Goal: Task Accomplishment & Management: Manage account settings

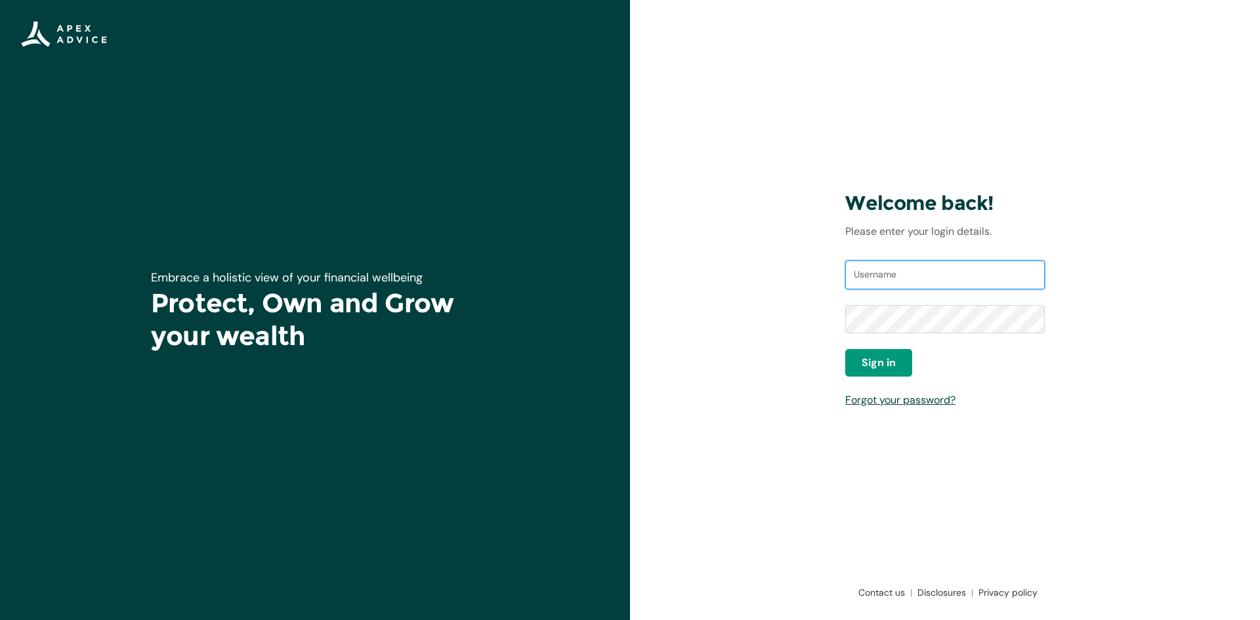
click at [885, 282] on input "Username" at bounding box center [944, 274] width 199 height 29
click at [903, 266] on input "Username" at bounding box center [944, 274] width 199 height 29
type input "tnwharewera02"
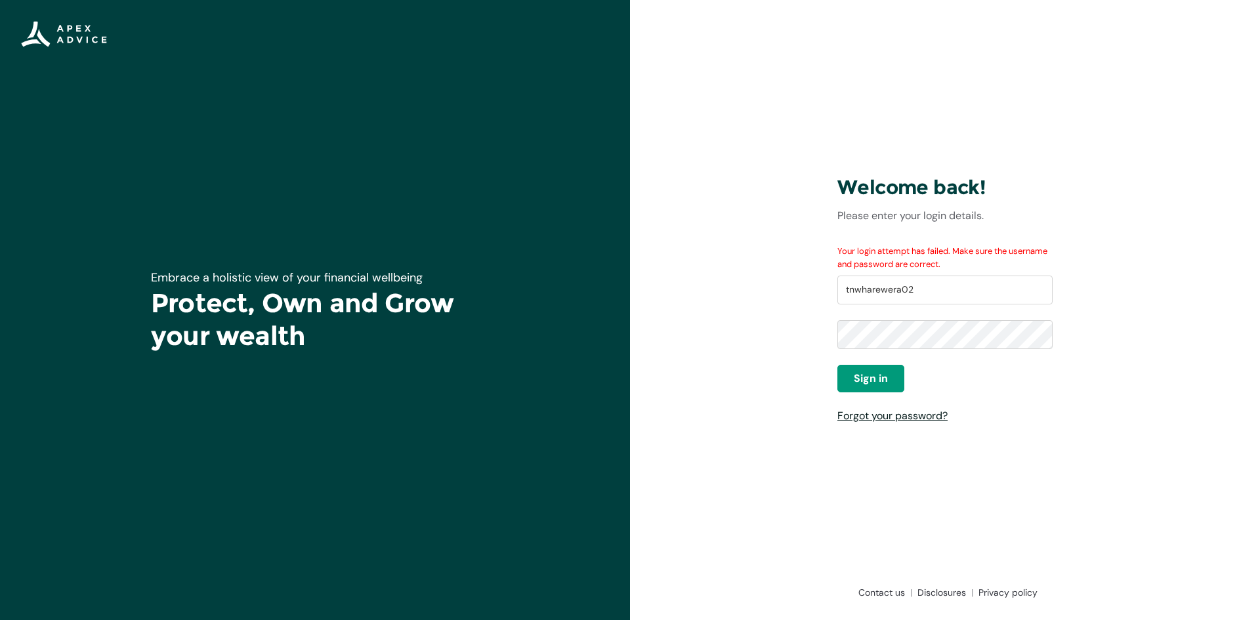
click at [910, 410] on link "Forgot your password?" at bounding box center [892, 416] width 110 height 14
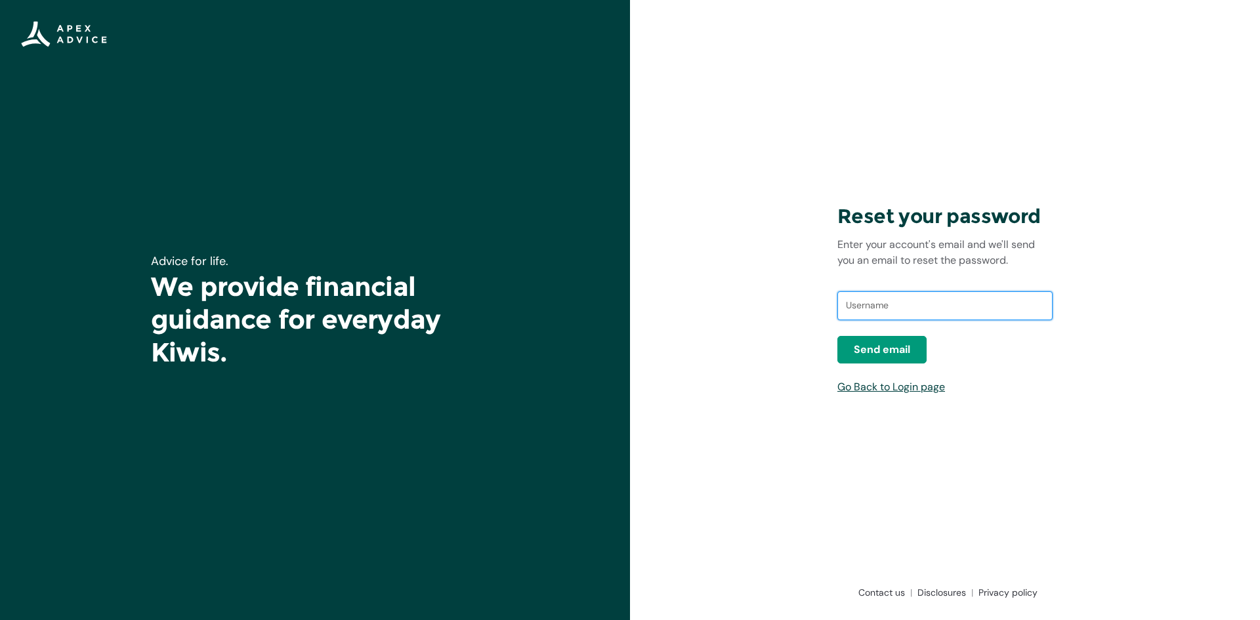
click at [875, 304] on input "text" at bounding box center [944, 305] width 215 height 29
type input "tnwha"
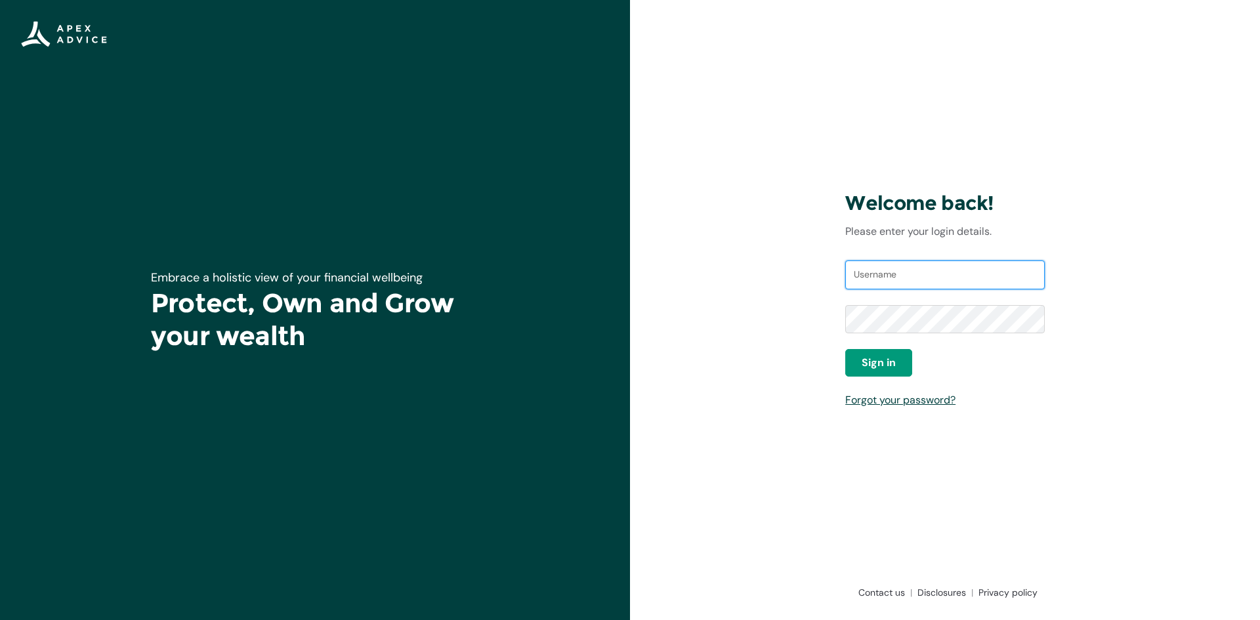
click at [919, 282] on input "Username" at bounding box center [944, 274] width 199 height 29
type input "tnwharewera02@gmail.com"
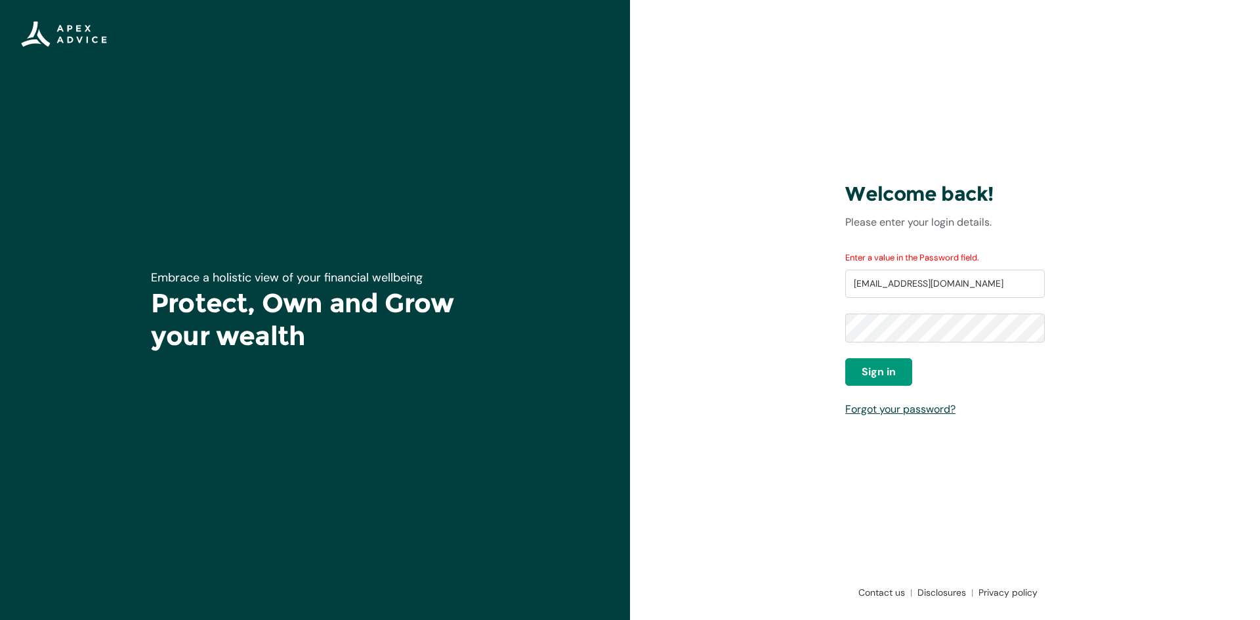
click at [890, 388] on div "Enter a value in the Password field. Username tnwharewera02@gmail.com Password …" at bounding box center [944, 334] width 199 height 166
click at [887, 378] on span "Sign in" at bounding box center [879, 372] width 34 height 16
drag, startPoint x: 849, startPoint y: 285, endPoint x: 1209, endPoint y: 280, distance: 359.6
click at [1209, 280] on div "Welcome back! Please enter your login details. Enter a value in the Password fi…" at bounding box center [945, 310] width 630 height 620
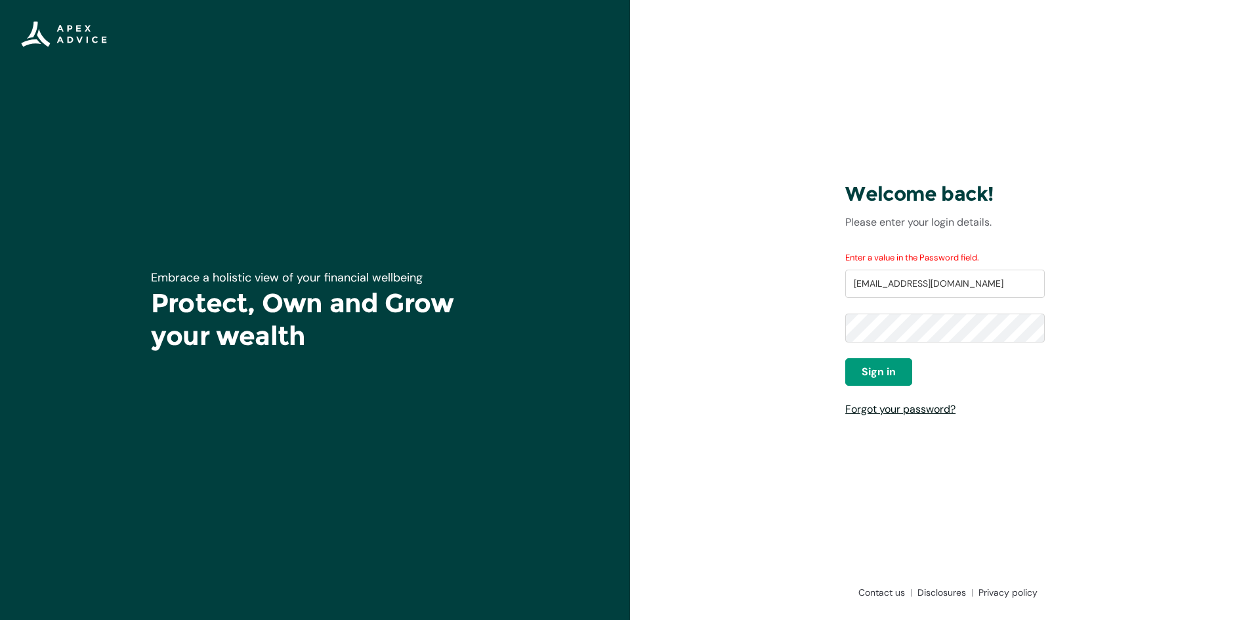
click at [919, 413] on link "Forgot your password?" at bounding box center [900, 409] width 110 height 14
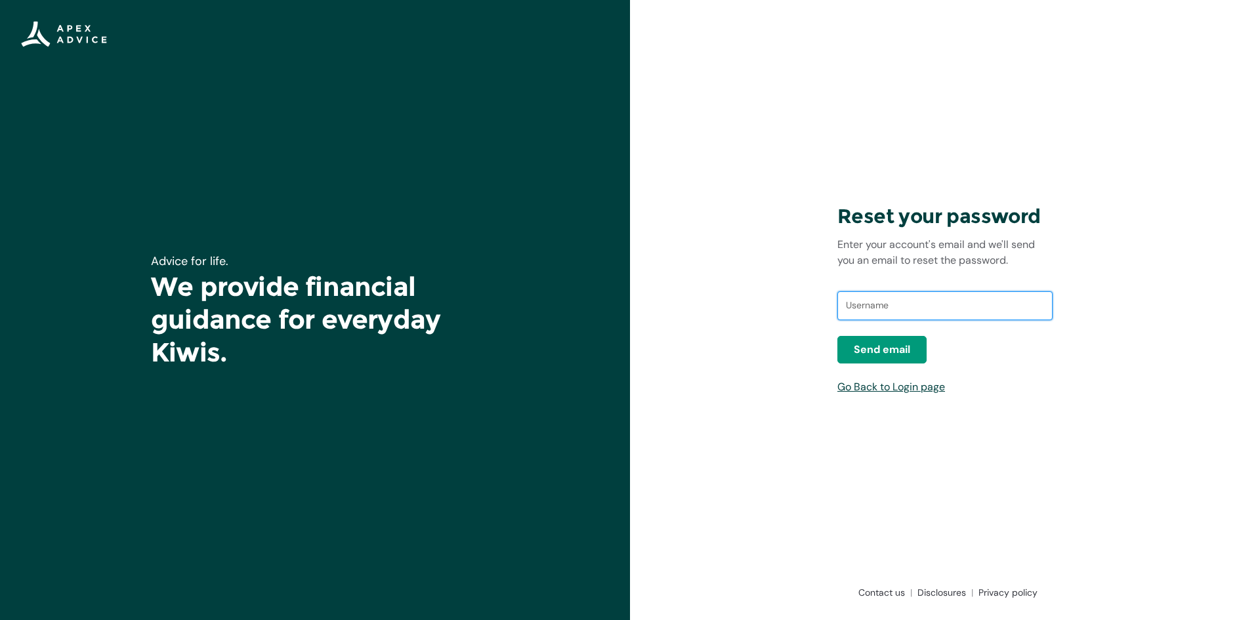
click at [869, 304] on input "text" at bounding box center [944, 305] width 215 height 29
paste input "tnwharewera02@gmail.com"
type input "tnwharewera02@gmail.com"
click at [879, 350] on span "Send email" at bounding box center [882, 350] width 56 height 16
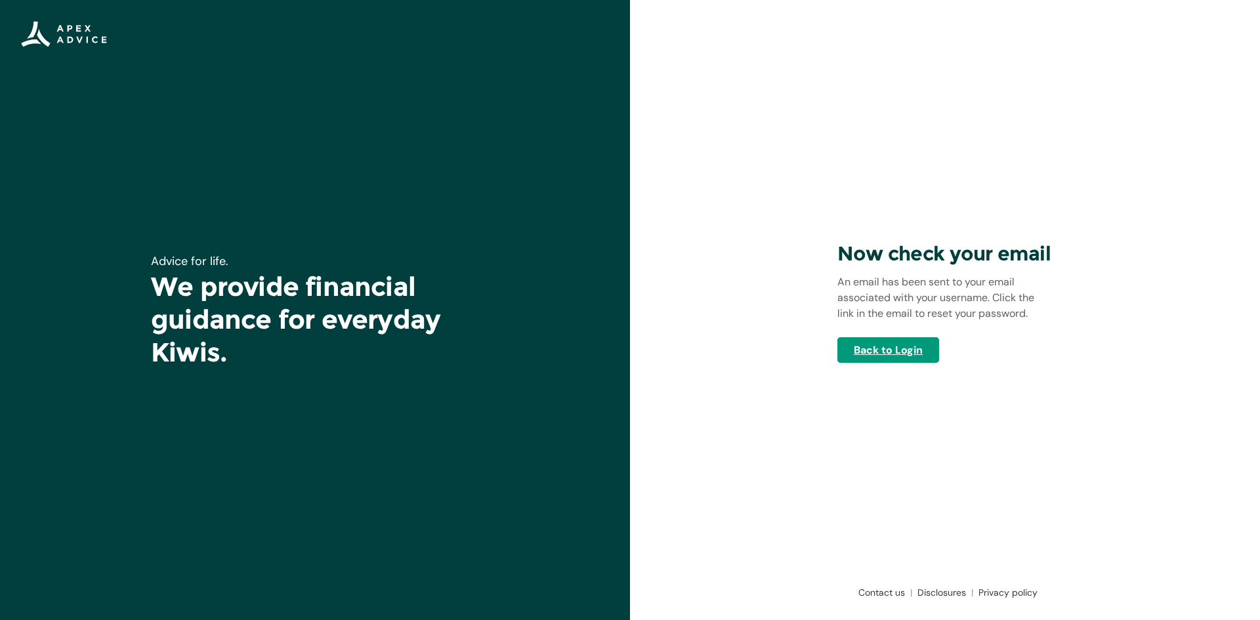
click at [892, 344] on link "Back to Login" at bounding box center [888, 350] width 102 height 26
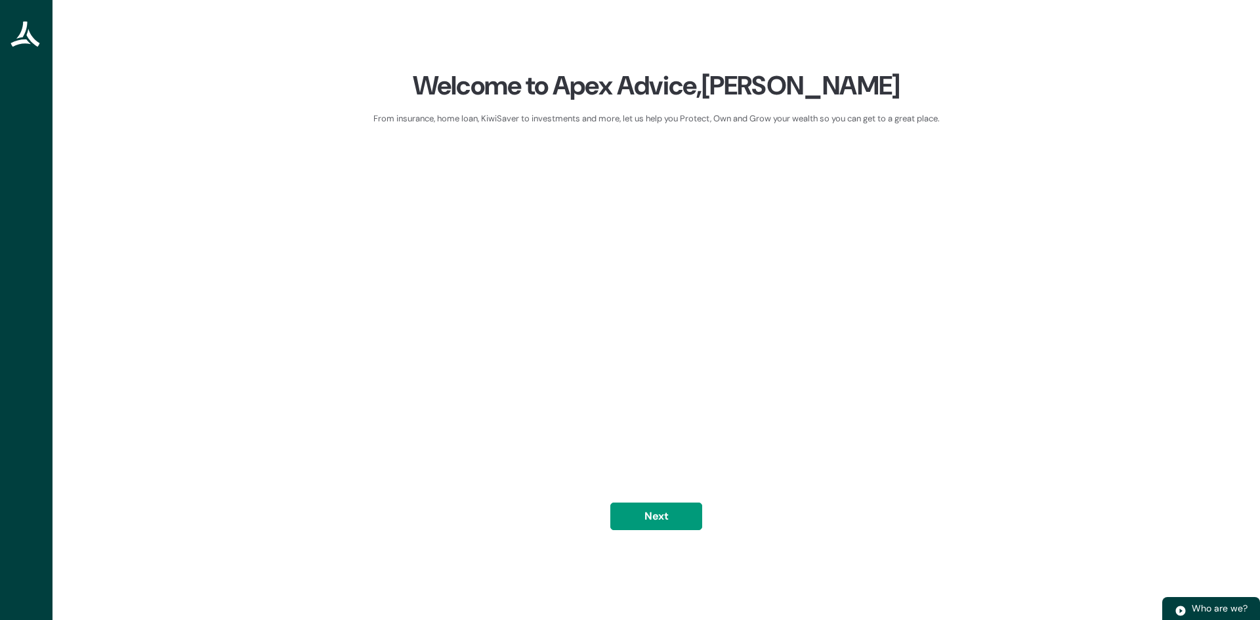
click at [678, 535] on div "Welcome to Apex Advice, [PERSON_NAME] From insurance, home loan, KiwiSaver to i…" at bounding box center [656, 310] width 566 height 482
click at [683, 506] on button "Next" at bounding box center [656, 517] width 92 height 28
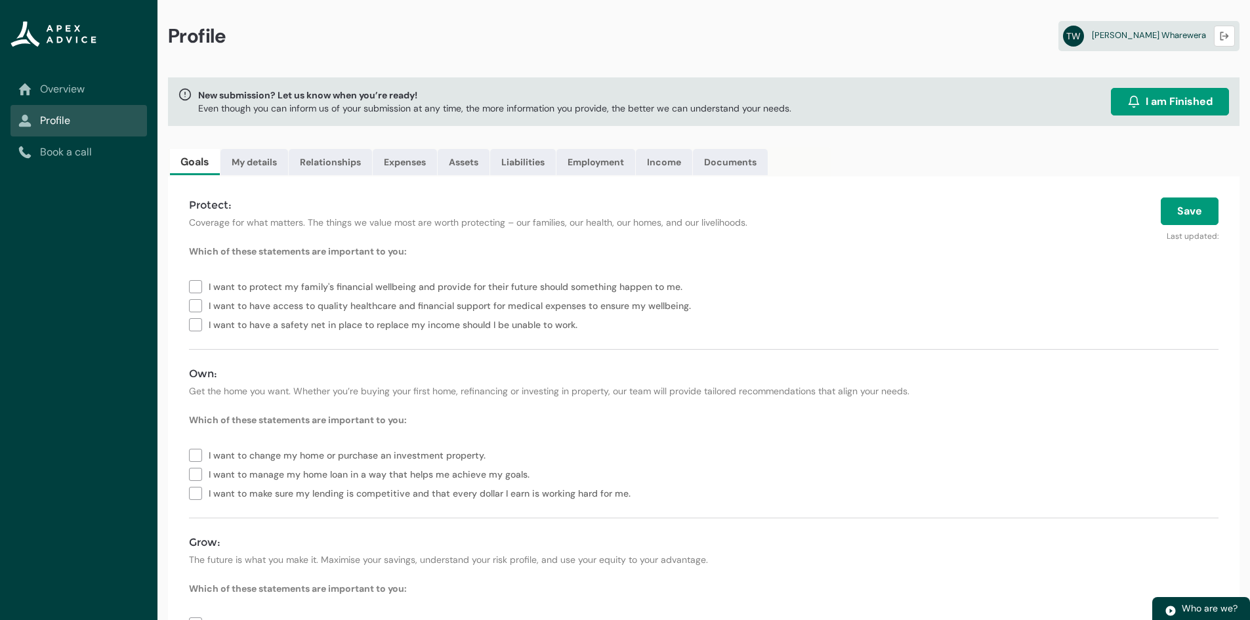
click at [90, 58] on div at bounding box center [78, 36] width 136 height 73
click at [89, 84] on link "Overview" at bounding box center [78, 89] width 121 height 16
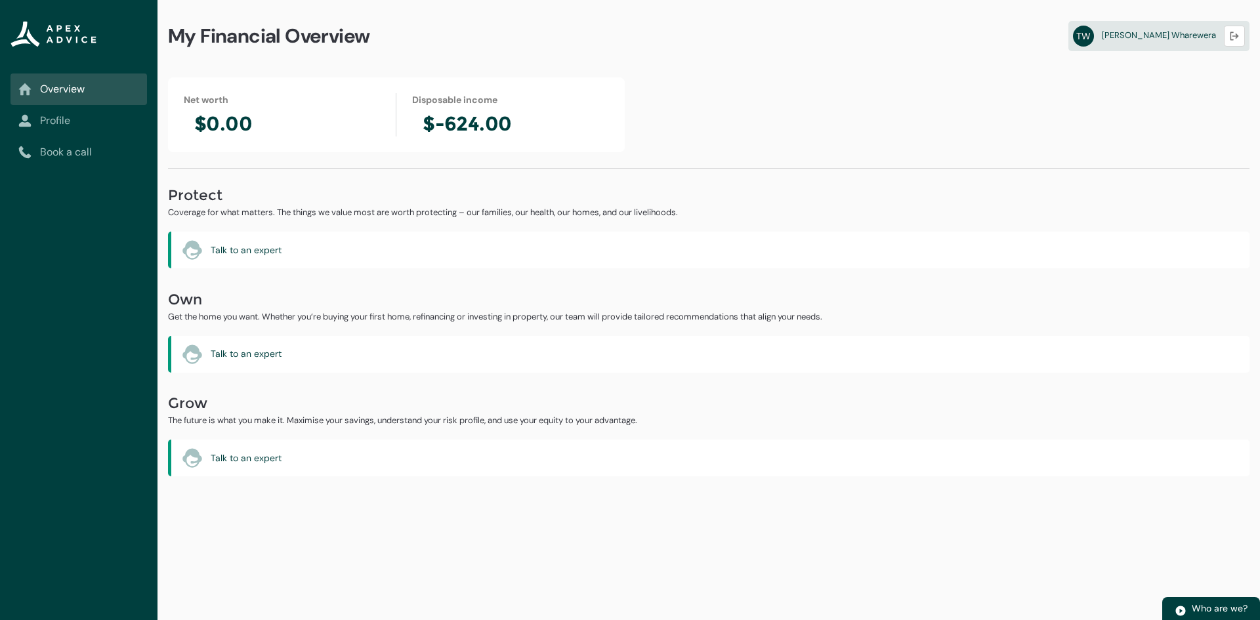
click at [87, 129] on lightning-vertical-navigation-item-icon "Profile" at bounding box center [78, 120] width 136 height 31
click at [83, 119] on link "Profile" at bounding box center [78, 121] width 121 height 16
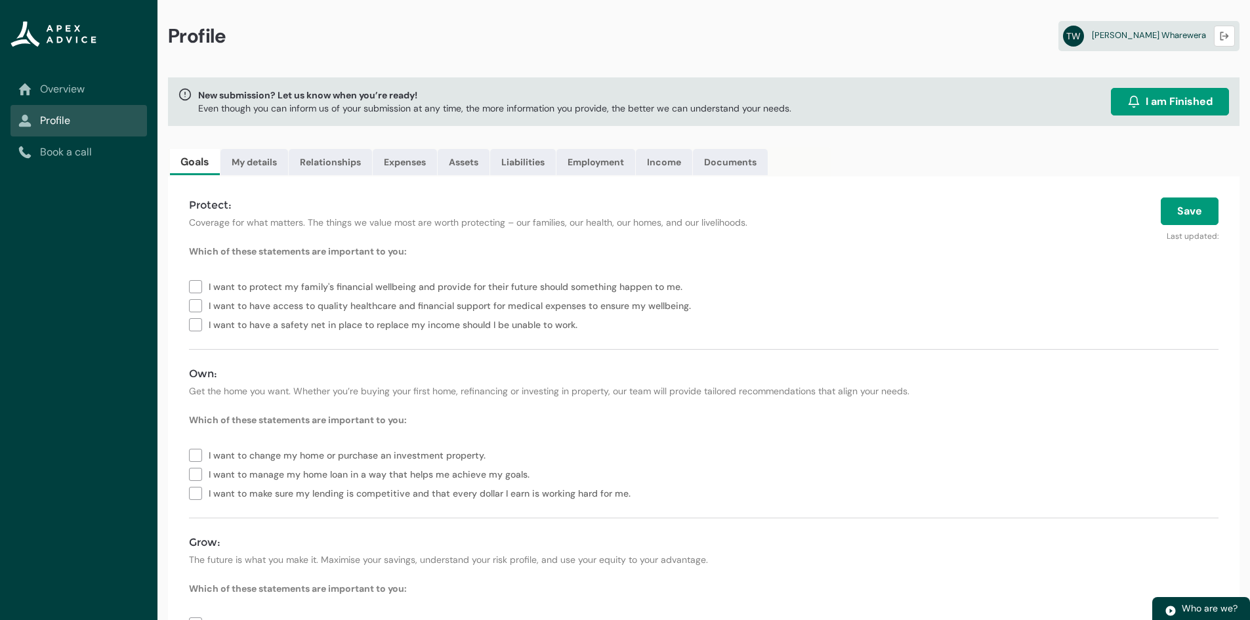
click at [730, 144] on div "Profile TW Tobie Wharewera Logout New submission? Let us know when you’re ready…" at bounding box center [703, 362] width 1093 height 724
click at [740, 175] on ul "Goals My details Relationships Expenses Assets Liabilities Employment Income Do…" at bounding box center [499, 162] width 663 height 30
click at [738, 171] on link "Documents" at bounding box center [730, 162] width 75 height 26
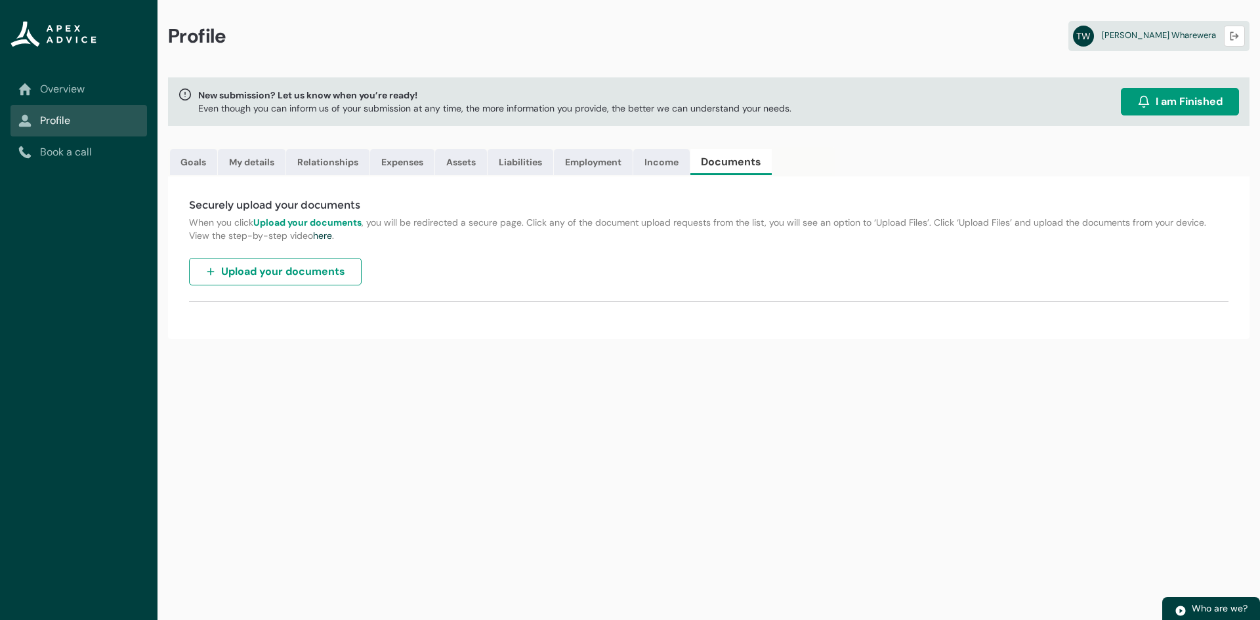
click at [1259, 547] on div "Profile TW Tobie Wharewera Logout New submission? Let us know when you’re ready…" at bounding box center [708, 310] width 1102 height 620
click at [1140, 495] on div "Profile TW Tobie Wharewera Logout New submission? Let us know when you’re ready…" at bounding box center [708, 310] width 1102 height 620
click at [179, 167] on link "Goals" at bounding box center [193, 162] width 47 height 26
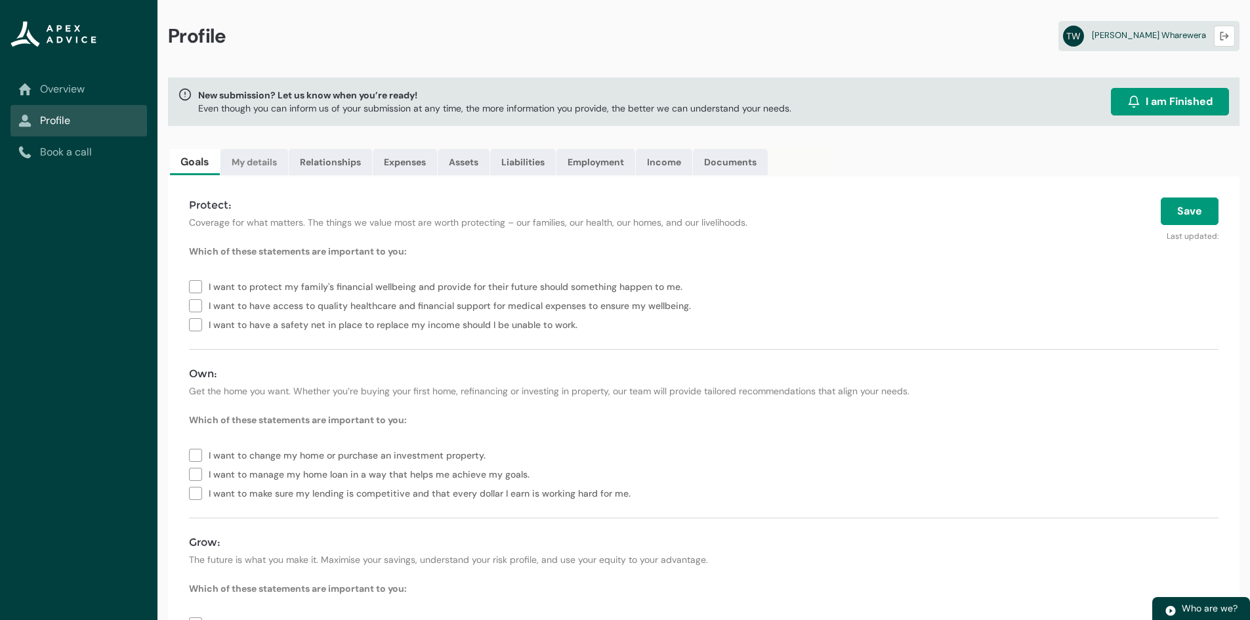
click at [247, 154] on link "My details" at bounding box center [254, 162] width 68 height 26
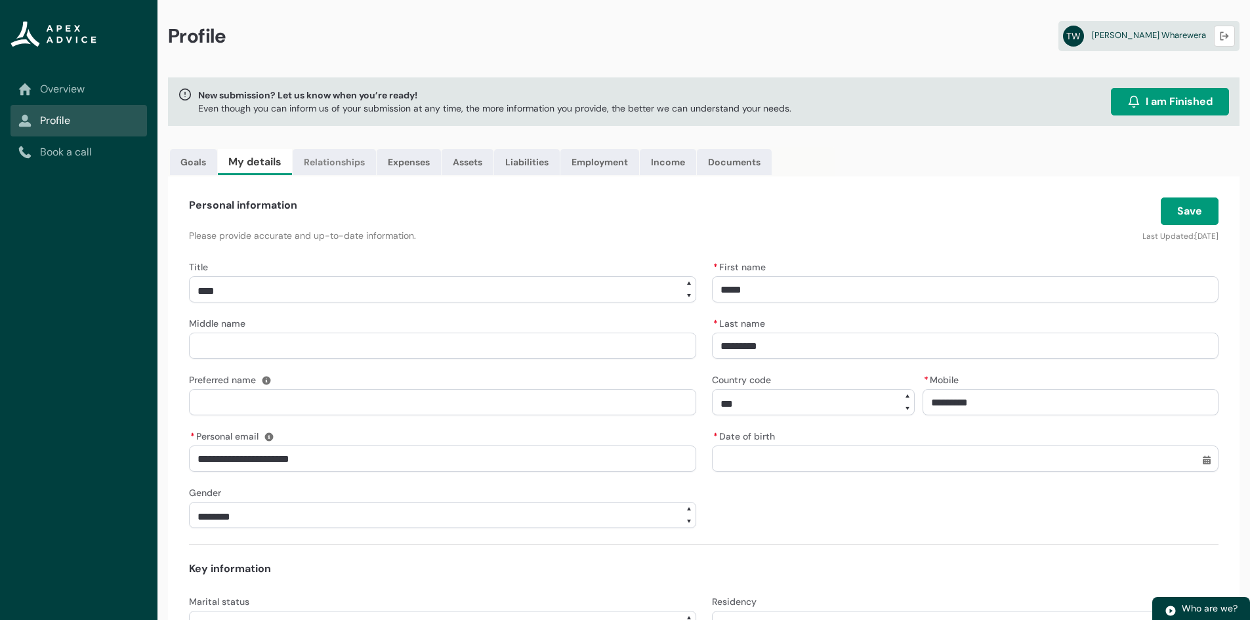
click at [313, 157] on link "Relationships" at bounding box center [334, 162] width 83 height 26
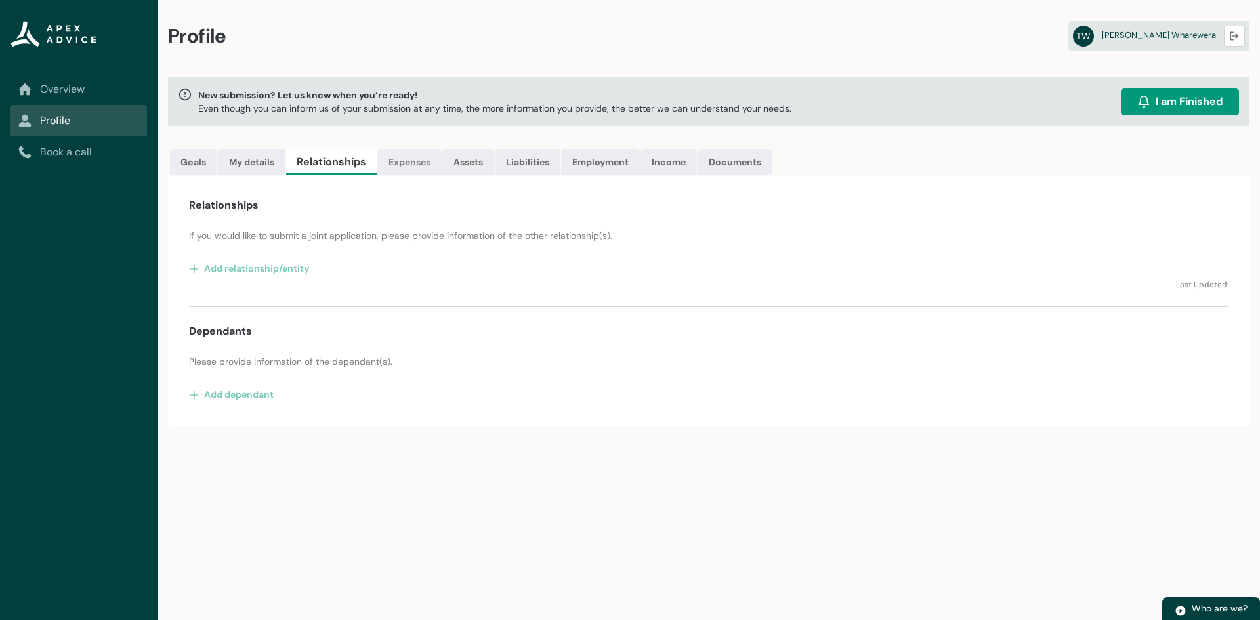
click at [395, 156] on link "Expenses" at bounding box center [409, 162] width 64 height 26
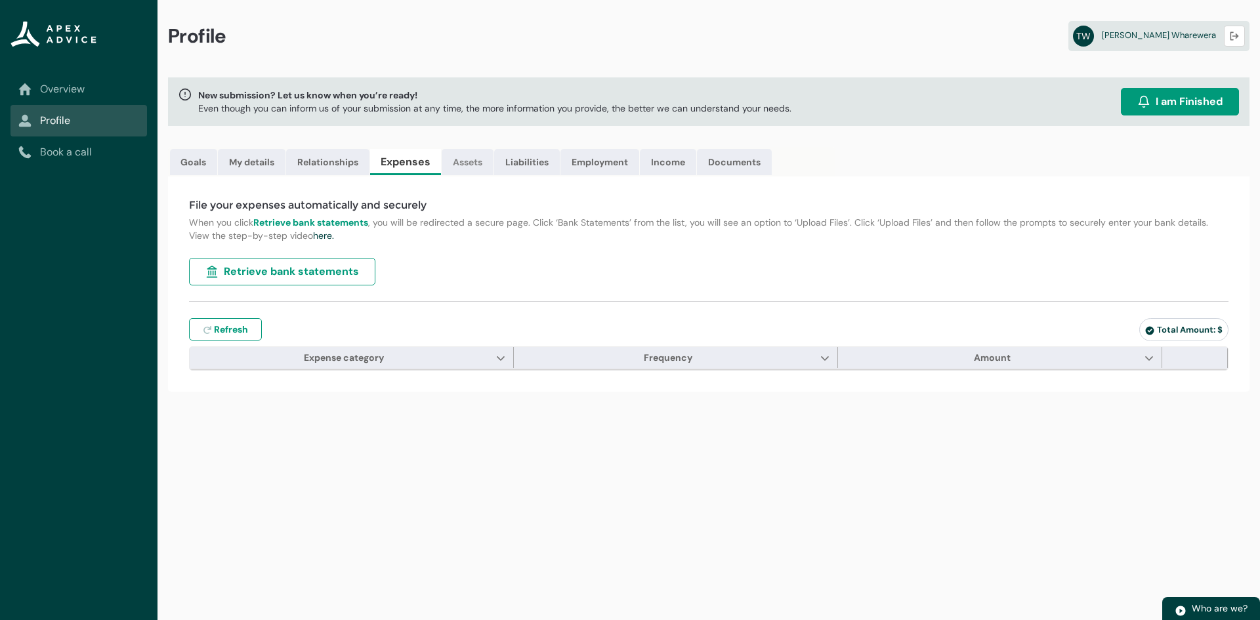
click at [484, 168] on link "Assets" at bounding box center [468, 162] width 52 height 26
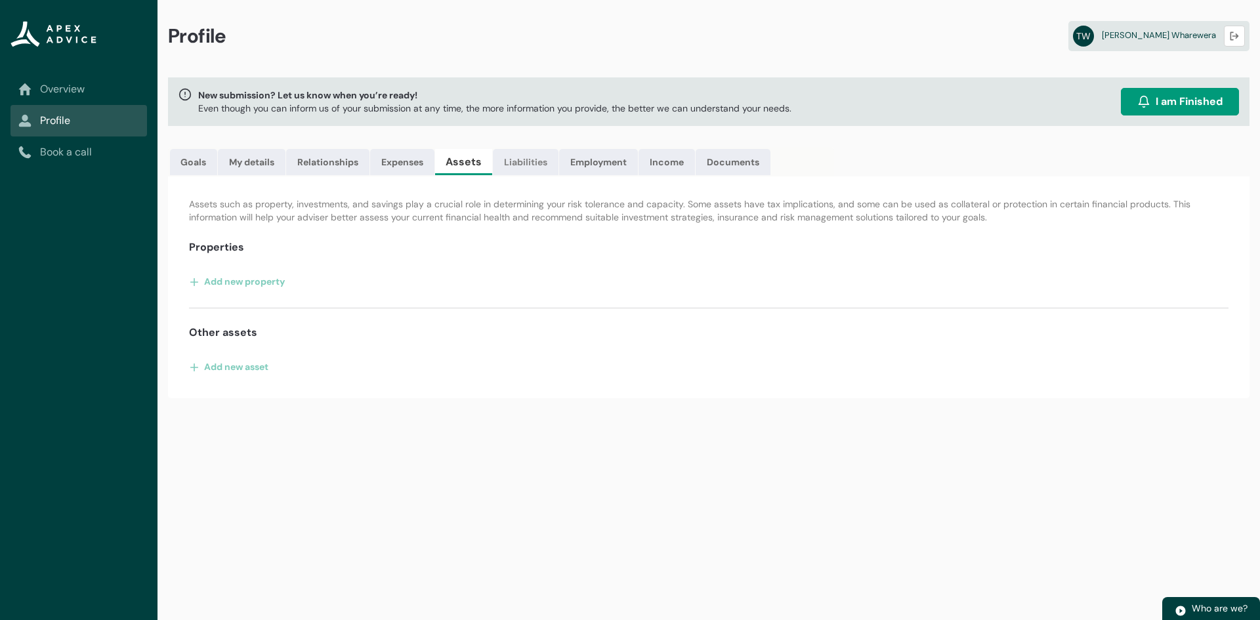
click at [533, 154] on link "Liabilities" at bounding box center [526, 162] width 66 height 26
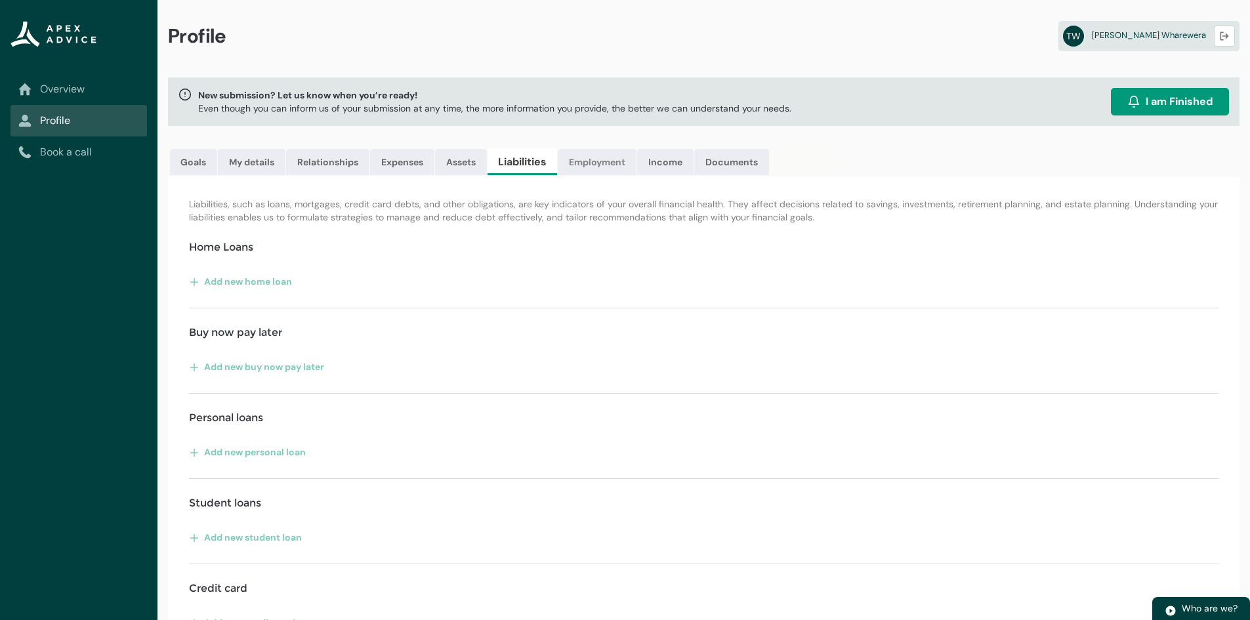
click at [598, 152] on link "Employment" at bounding box center [597, 162] width 79 height 26
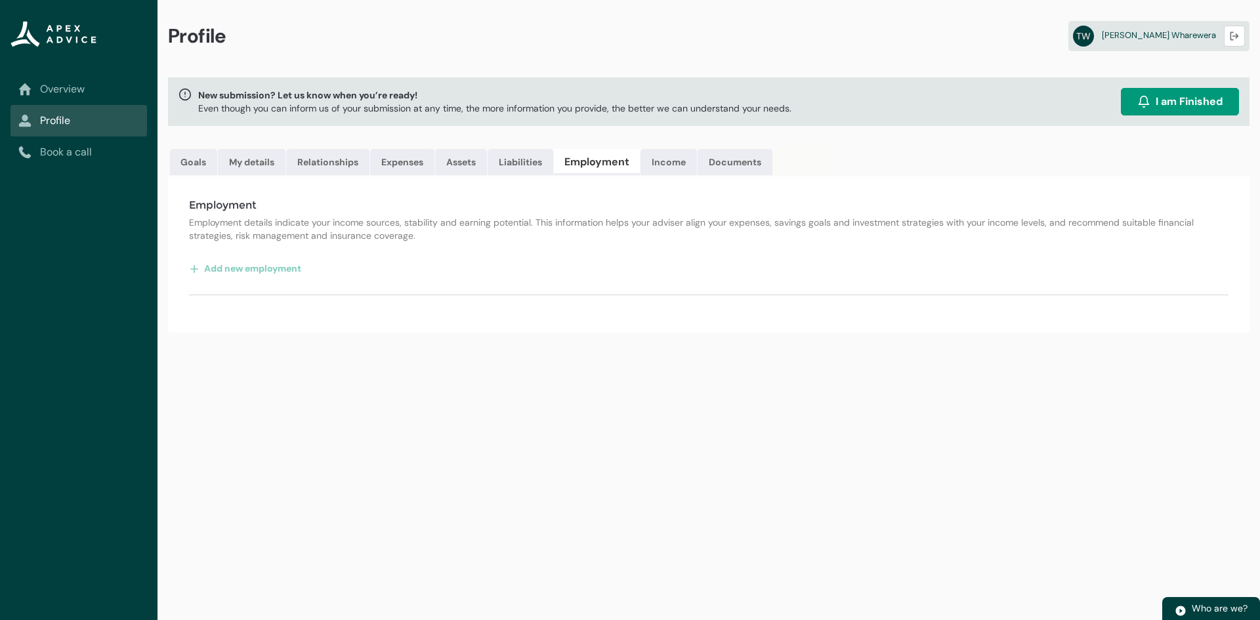
click at [615, 174] on link "Employment" at bounding box center [597, 162] width 86 height 26
drag, startPoint x: 654, startPoint y: 156, endPoint x: 687, endPoint y: 160, distance: 33.0
click at [654, 157] on link "Income" at bounding box center [668, 162] width 56 height 26
click at [724, 157] on link "Documents" at bounding box center [731, 162] width 75 height 26
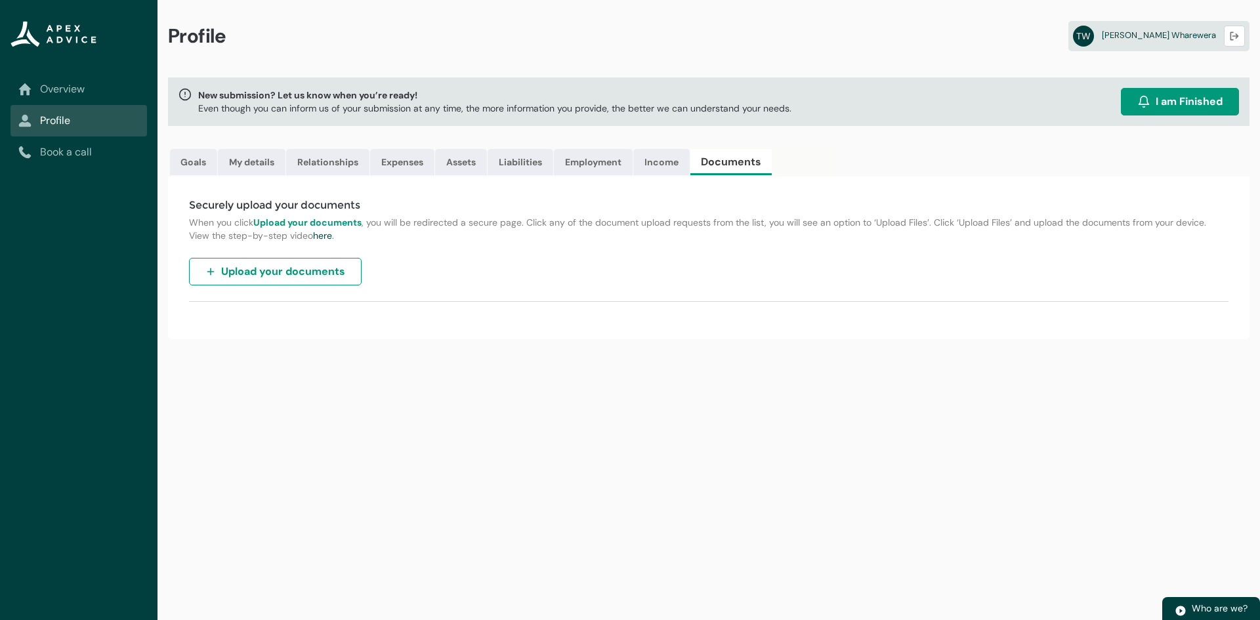
click at [42, 88] on link "Overview" at bounding box center [78, 89] width 121 height 16
